Goal: Navigation & Orientation: Go to known website

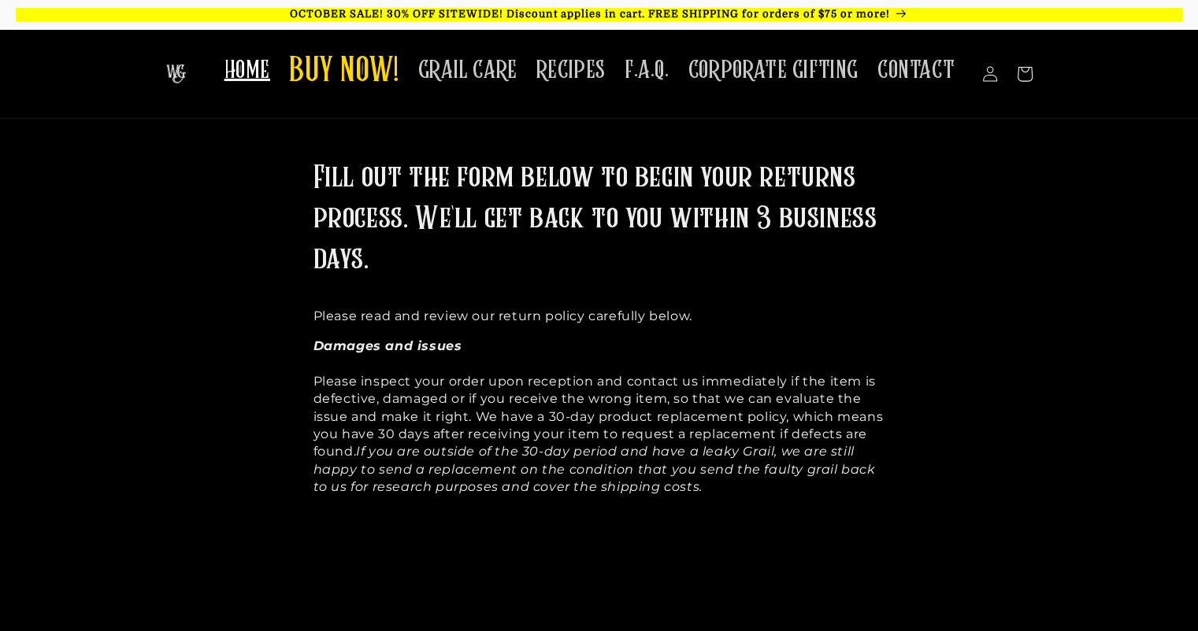
click at [262, 78] on span "HOME" at bounding box center [247, 70] width 46 height 31
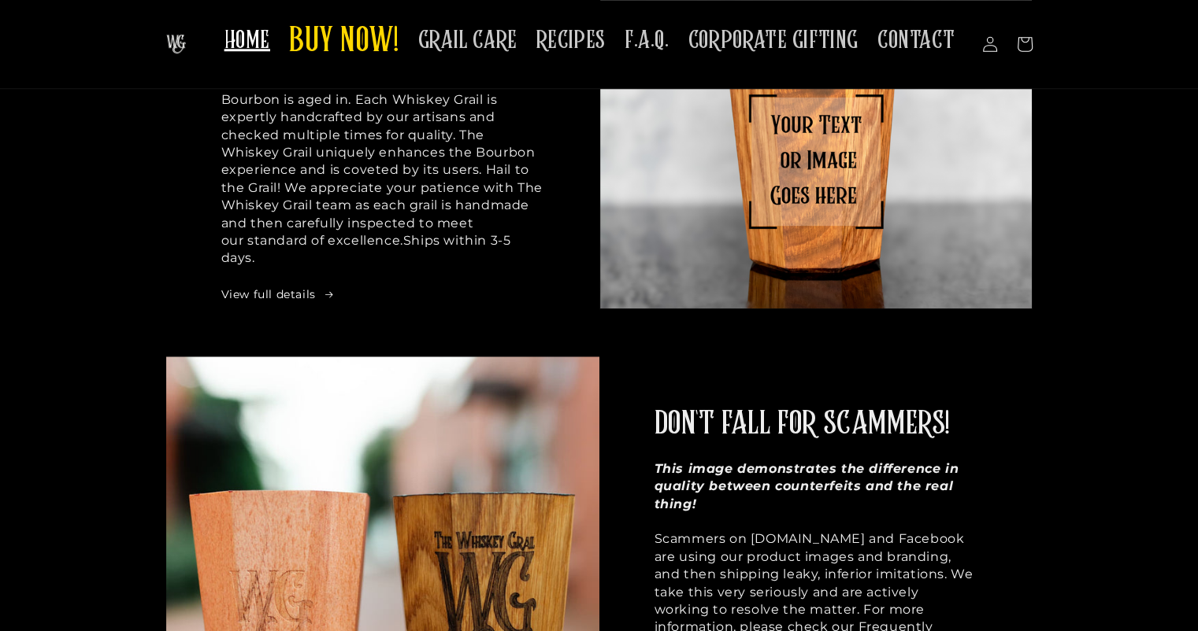
scroll to position [1339, 0]
